Goal: Find specific page/section: Locate a particular part of the current website

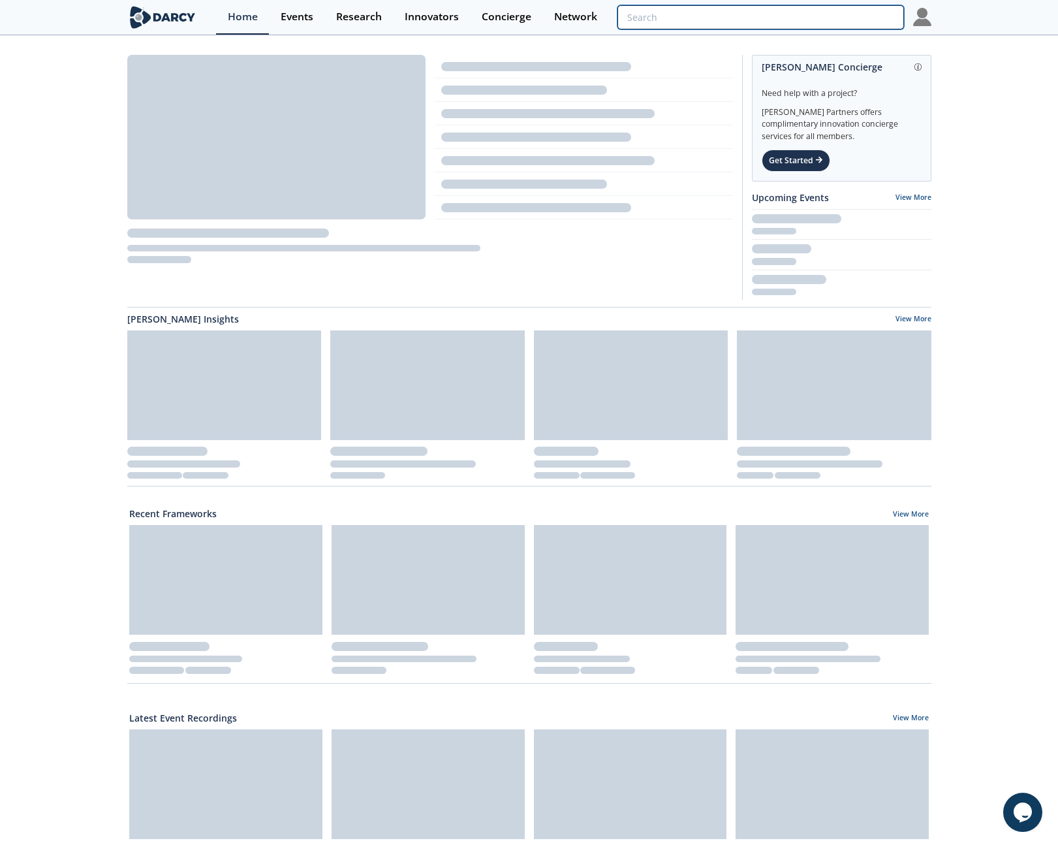
click at [822, 24] on input "search" at bounding box center [761, 17] width 286 height 24
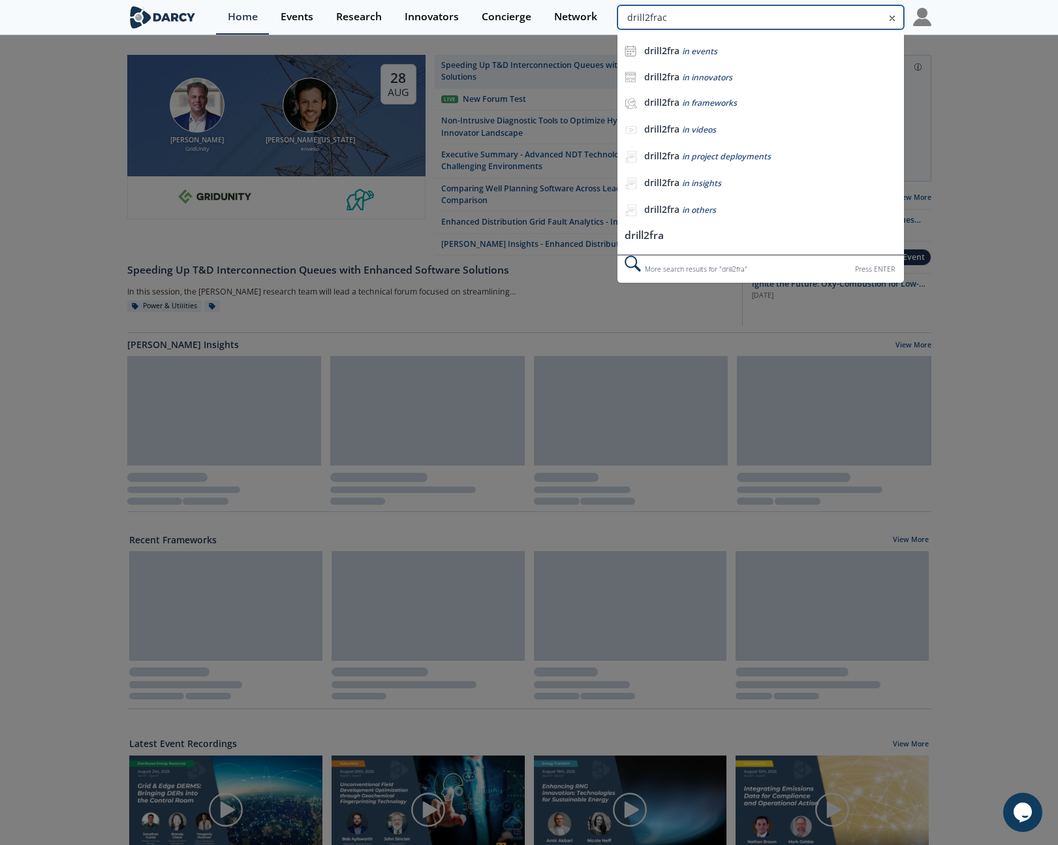
type input "drill2frac"
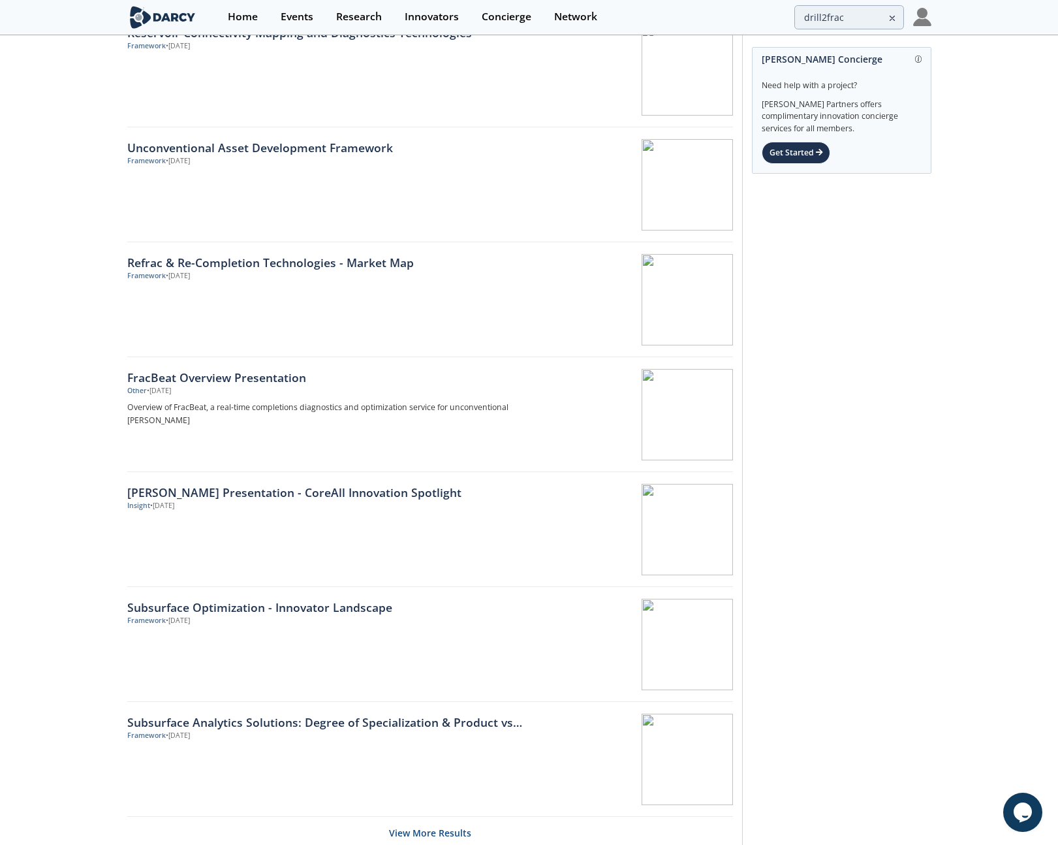
scroll to position [1559, 0]
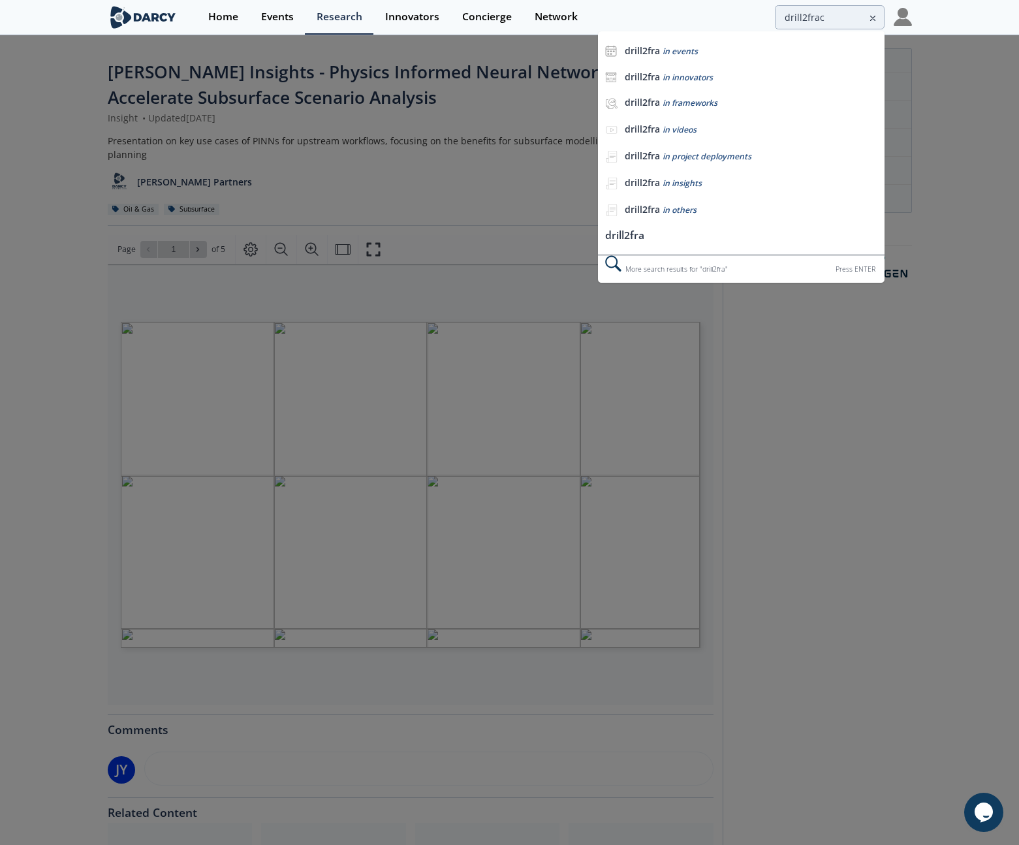
type input "drill2frac"
